Goal: Communication & Community: Answer question/provide support

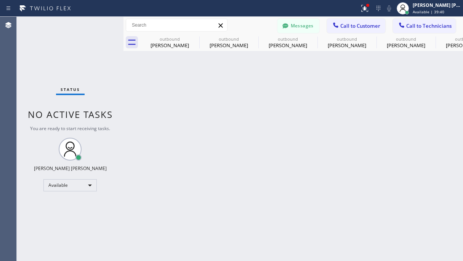
click at [352, 22] on span "Call to Customer" at bounding box center [360, 25] width 40 height 7
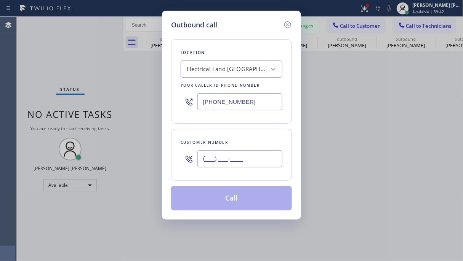
click at [221, 157] on input "(___) ___-____" at bounding box center [239, 159] width 85 height 17
paste input "310) 650-3655"
type input "[PHONE_NUMBER]"
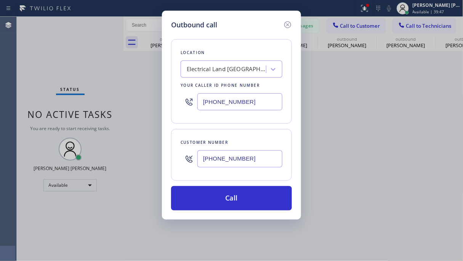
drag, startPoint x: 62, startPoint y: 93, endPoint x: 199, endPoint y: 110, distance: 137.5
click at [62, 93] on div "Outbound call Location Electrical Land [GEOGRAPHIC_DATA] Your caller id phone n…" at bounding box center [231, 130] width 463 height 261
click at [200, 73] on div "Electrical Land [GEOGRAPHIC_DATA]" at bounding box center [227, 69] width 80 height 9
click at [200, 71] on div "Electrical Land [GEOGRAPHIC_DATA]" at bounding box center [227, 69] width 80 height 9
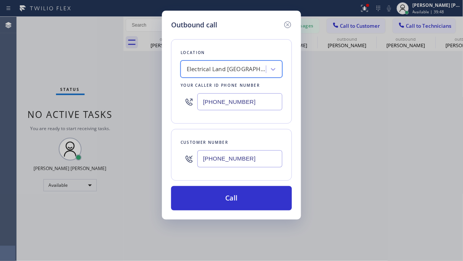
click at [200, 71] on div "Electrical Land [GEOGRAPHIC_DATA]" at bounding box center [227, 69] width 80 height 9
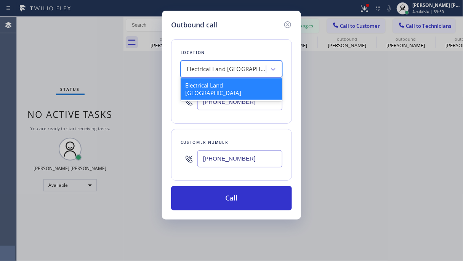
paste input "5 Star Electricians Westwood"
type input "5 Star Electricians Westwood"
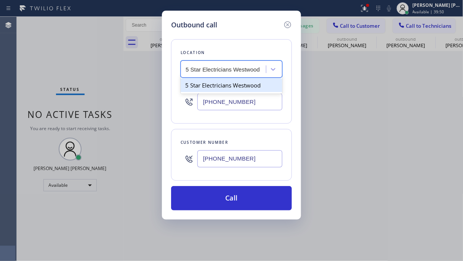
scroll to position [0, 1]
click at [221, 89] on div "5 Star Electricians Westwood" at bounding box center [232, 86] width 102 height 14
type input "[PHONE_NUMBER]"
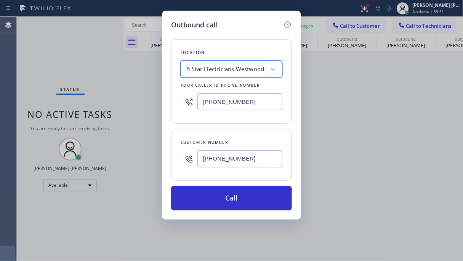
scroll to position [0, 0]
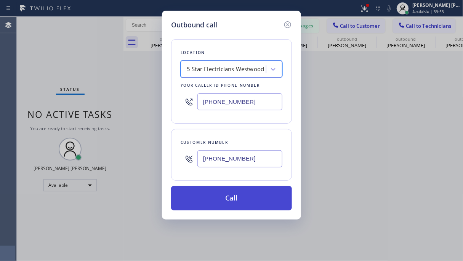
click at [234, 202] on button "Call" at bounding box center [231, 198] width 121 height 24
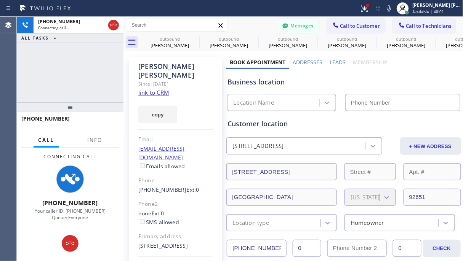
type input "[PHONE_NUMBER]"
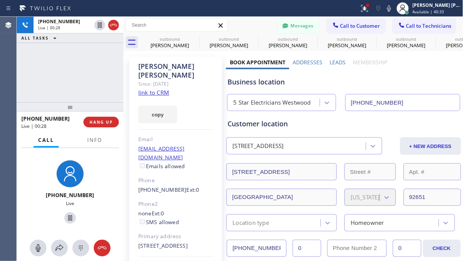
click at [63, 76] on div "[PHONE_NUMBER] Live | 00:28 ALL TASKS ALL TASKS ACTIVE TASKS TASKS IN WRAP UP" at bounding box center [70, 60] width 107 height 86
click at [82, 57] on div "[PHONE_NUMBER] Live | 00:50 ALL TASKS ALL TASKS ACTIVE TASKS TASKS IN WRAP UP" at bounding box center [70, 60] width 107 height 86
drag, startPoint x: 86, startPoint y: 75, endPoint x: 88, endPoint y: 84, distance: 9.1
click at [85, 76] on div "[PHONE_NUMBER] Live | 00:57 ALL TASKS ALL TASKS ACTIVE TASKS TASKS IN WRAP UP" at bounding box center [70, 60] width 107 height 86
click at [109, 123] on span "HANG UP" at bounding box center [101, 122] width 23 height 5
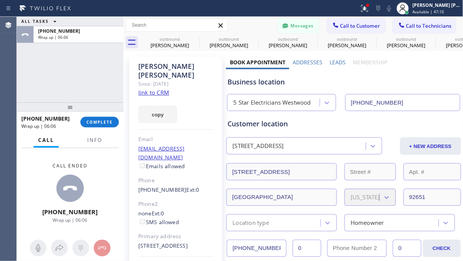
click at [97, 167] on div "Call ended [PHONE_NUMBER] Wrap up | 06:06" at bounding box center [70, 193] width 107 height 91
click at [29, 167] on div "Call ended [PHONE_NUMBER] Wrap up | 07:14" at bounding box center [70, 193] width 107 height 91
drag, startPoint x: 130, startPoint y: 202, endPoint x: 66, endPoint y: 152, distance: 81.4
click at [66, 152] on div "Call ended [PHONE_NUMBER] Wrap up | 19:46" at bounding box center [70, 193] width 107 height 91
click at [101, 125] on button "COMPLETE" at bounding box center [99, 122] width 39 height 11
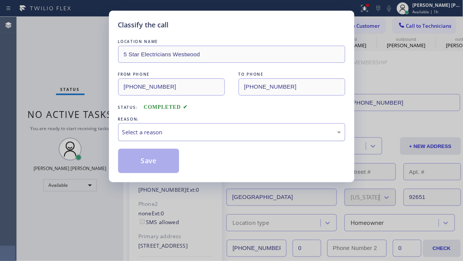
click at [176, 137] on div "Select a reason" at bounding box center [231, 133] width 227 height 18
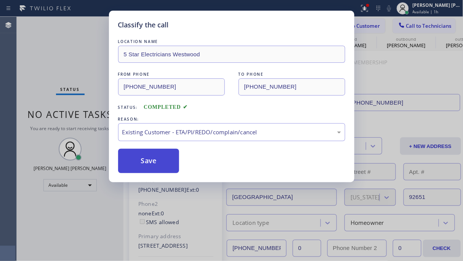
click at [160, 169] on button "Save" at bounding box center [148, 161] width 61 height 24
click at [161, 168] on button "Save" at bounding box center [148, 161] width 61 height 24
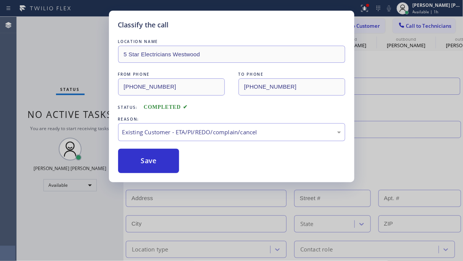
click at [150, 159] on div "Back to Dashboard Change Sender ID Customers Technicians [PHONE_NUMBER] SEARCH …" at bounding box center [294, 139] width 340 height 245
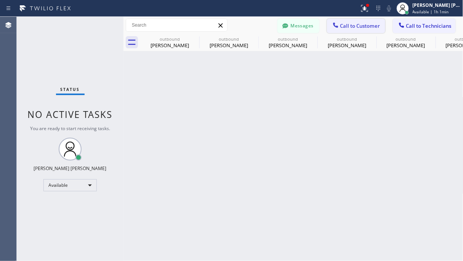
click at [347, 23] on span "Call to Customer" at bounding box center [360, 25] width 40 height 7
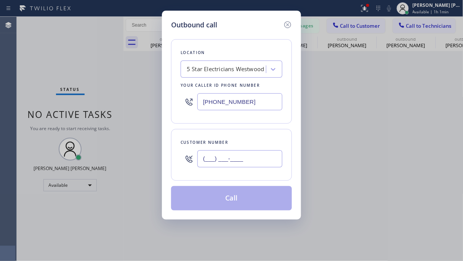
click at [214, 165] on input "(___) ___-____" at bounding box center [239, 159] width 85 height 17
paste input "714) 657-4140"
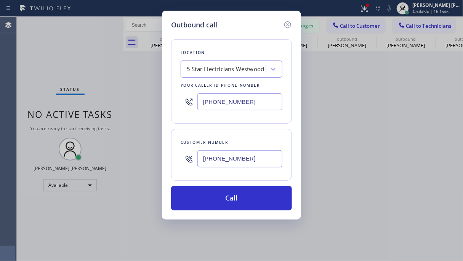
type input "[PHONE_NUMBER]"
drag, startPoint x: 79, startPoint y: 43, endPoint x: 136, endPoint y: 60, distance: 59.5
click at [79, 43] on div "Outbound call Location 5 Star Electricians [GEOGRAPHIC_DATA] Your caller id pho…" at bounding box center [231, 130] width 463 height 261
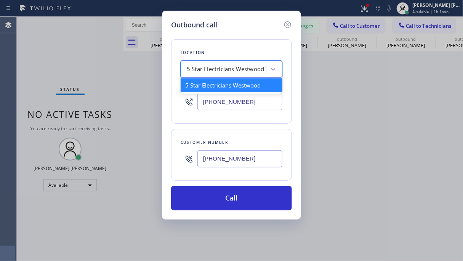
click at [201, 69] on div "5 Star Electricians Westwood" at bounding box center [226, 69] width 78 height 9
paste input "Electrical Land [GEOGRAPHIC_DATA]"
type input "Electrical Land [GEOGRAPHIC_DATA]"
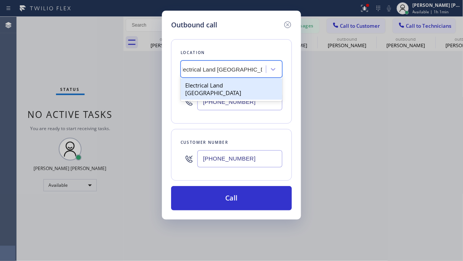
scroll to position [0, 9]
click at [237, 84] on div "Electrical Land [GEOGRAPHIC_DATA]" at bounding box center [232, 89] width 102 height 21
type input "[PHONE_NUMBER]"
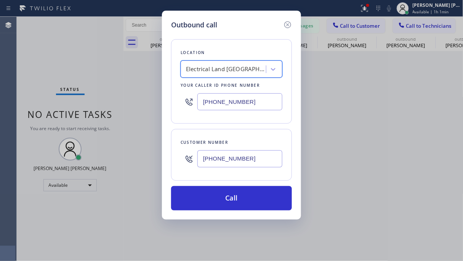
scroll to position [0, 0]
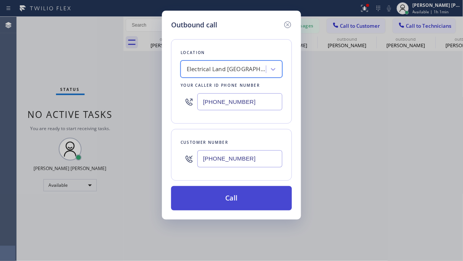
click at [209, 199] on button "Call" at bounding box center [231, 198] width 121 height 24
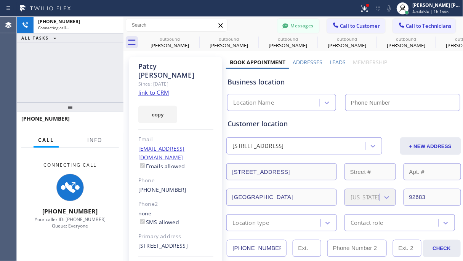
type input "[PHONE_NUMBER]"
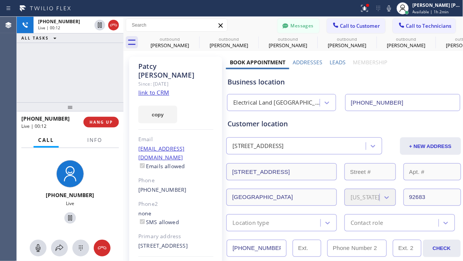
click at [49, 88] on div "[PHONE_NUMBER] Live | 00:12 ALL TASKS ALL TASKS ACTIVE TASKS TASKS IN WRAP UP" at bounding box center [70, 60] width 107 height 86
click at [69, 72] on div "[PHONE_NUMBER] Live | 00:34 ALL TASKS ALL TASKS ACTIVE TASKS TASKS IN WRAP UP" at bounding box center [70, 60] width 107 height 86
click at [111, 122] on span "HANG UP" at bounding box center [101, 122] width 23 height 5
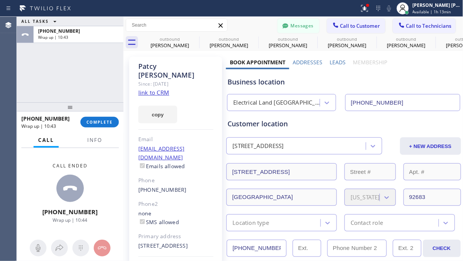
click at [100, 173] on div "Call ended [PHONE_NUMBER] Wrap up | 10:44" at bounding box center [70, 193] width 107 height 91
drag, startPoint x: 100, startPoint y: 173, endPoint x: 101, endPoint y: 157, distance: 16.1
click at [100, 173] on div "Call ended [PHONE_NUMBER] Wrap up | 10:44" at bounding box center [70, 193] width 107 height 91
drag, startPoint x: 103, startPoint y: 122, endPoint x: 112, endPoint y: 111, distance: 14.3
click at [104, 121] on span "COMPLETE" at bounding box center [100, 122] width 26 height 5
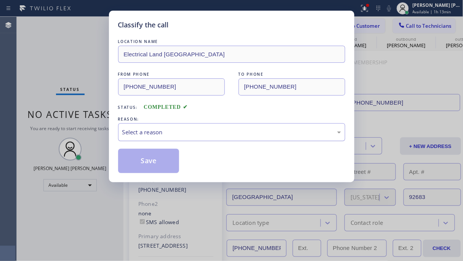
click at [148, 124] on div "Select a reason" at bounding box center [231, 133] width 227 height 18
click at [160, 129] on div "Select a reason" at bounding box center [231, 132] width 219 height 9
click at [170, 126] on div "Select a reason" at bounding box center [231, 133] width 227 height 18
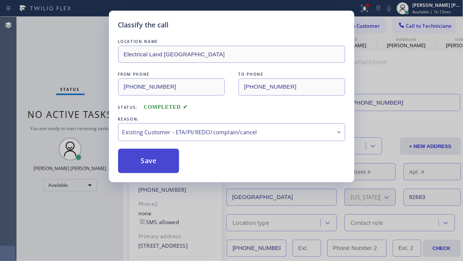
click at [149, 168] on button "Save" at bounding box center [148, 161] width 61 height 24
drag, startPoint x: 149, startPoint y: 168, endPoint x: 144, endPoint y: 158, distance: 11.1
click at [149, 168] on button "Save" at bounding box center [148, 161] width 61 height 24
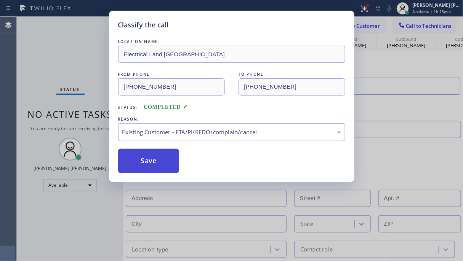
click at [144, 158] on div "Back to Dashboard Change Sender ID Customers Technicians [PHONE_NUMBER] SEARCH …" at bounding box center [294, 139] width 340 height 245
drag, startPoint x: 144, startPoint y: 158, endPoint x: 68, endPoint y: 178, distance: 78.9
click at [144, 158] on div "Back to Dashboard Change Sender ID Customers Technicians [PHONE_NUMBER] SEARCH …" at bounding box center [294, 139] width 340 height 245
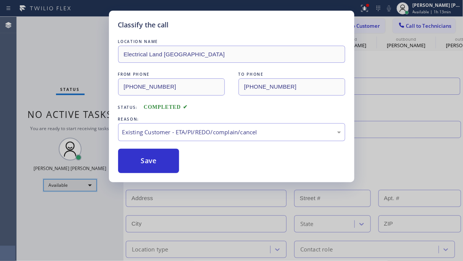
click at [68, 180] on div "Available" at bounding box center [69, 186] width 53 height 12
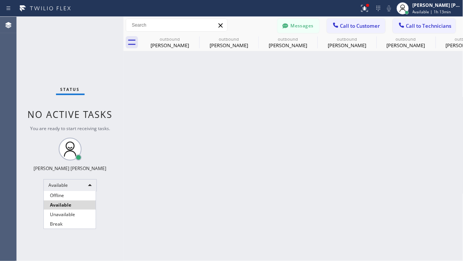
click at [87, 180] on div at bounding box center [231, 130] width 463 height 261
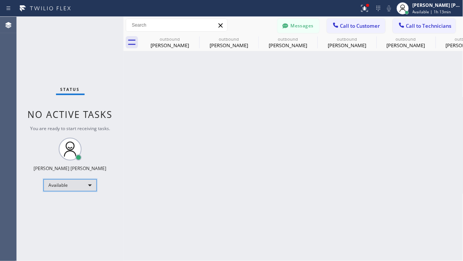
click at [84, 189] on div "Available" at bounding box center [69, 186] width 53 height 12
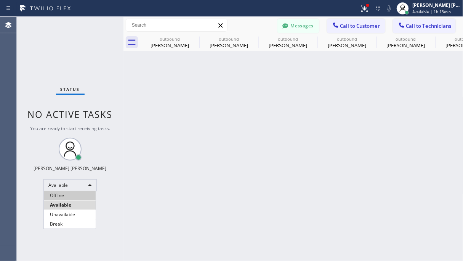
click at [68, 199] on li "Offline" at bounding box center [70, 195] width 52 height 9
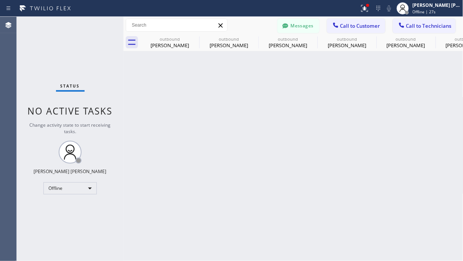
drag, startPoint x: 10, startPoint y: 162, endPoint x: 22, endPoint y: 144, distance: 21.8
click at [12, 160] on div "Agent Desktop" at bounding box center [8, 139] width 16 height 245
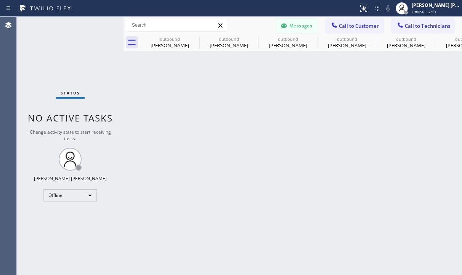
click at [133, 238] on div "Back to Dashboard Change Sender ID Customers Technicians AT Asdiq T 08/21 09:59…" at bounding box center [293, 146] width 338 height 258
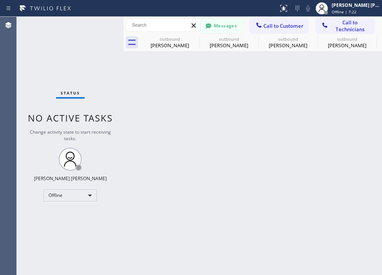
drag, startPoint x: 120, startPoint y: 236, endPoint x: 117, endPoint y: 228, distance: 8.4
click at [120, 236] on div "Status No active tasks Change activity state to start receiving tasks. Ashley B…" at bounding box center [70, 146] width 107 height 258
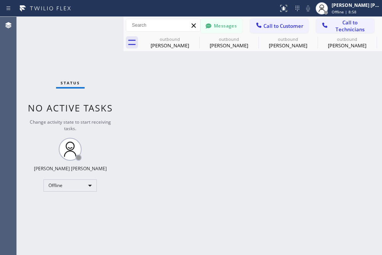
click at [90, 231] on div "Status No active tasks Change activity state to start receiving tasks. Ashley B…" at bounding box center [70, 136] width 107 height 238
